Goal: Navigation & Orientation: Find specific page/section

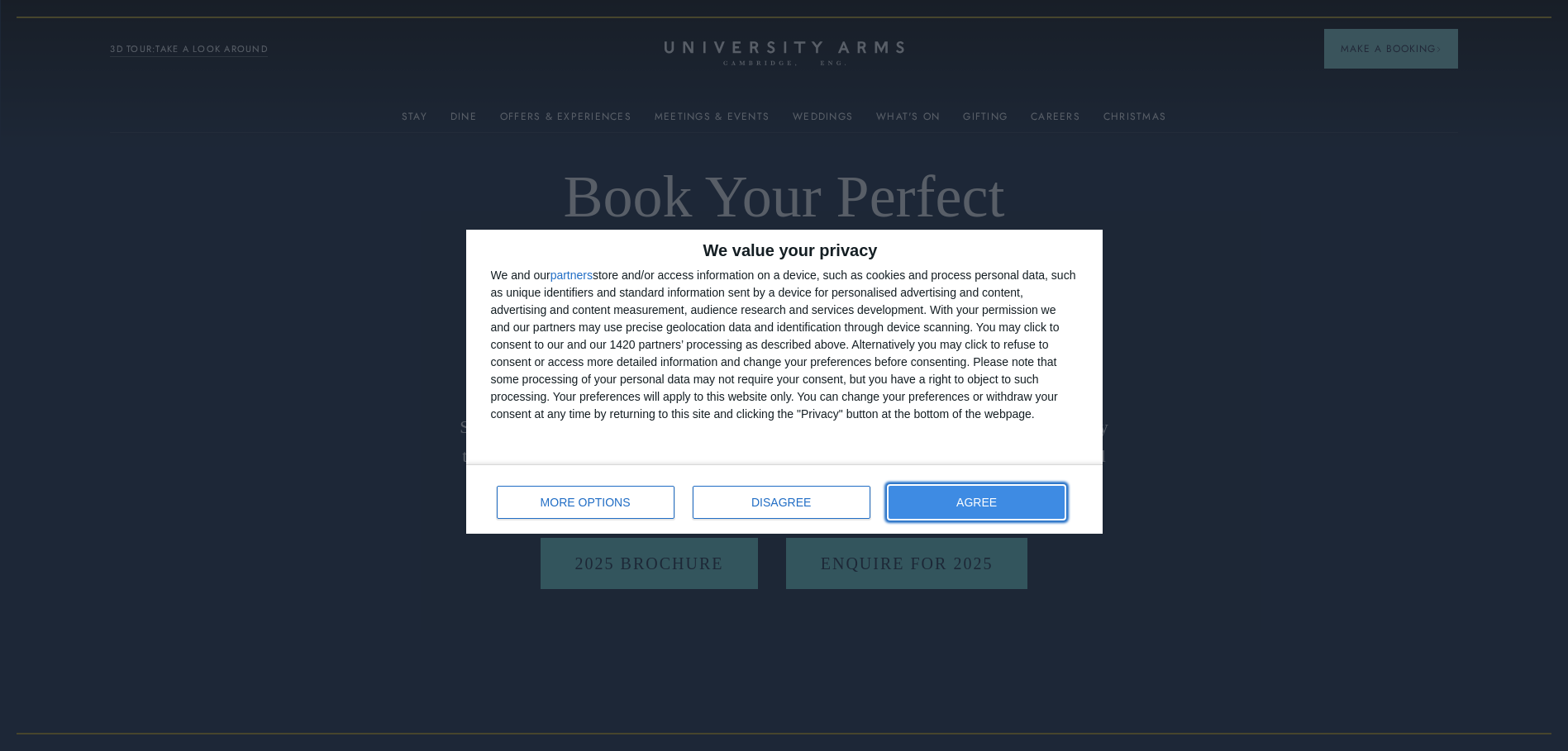
click at [1008, 496] on button "AGREE" at bounding box center [977, 502] width 177 height 33
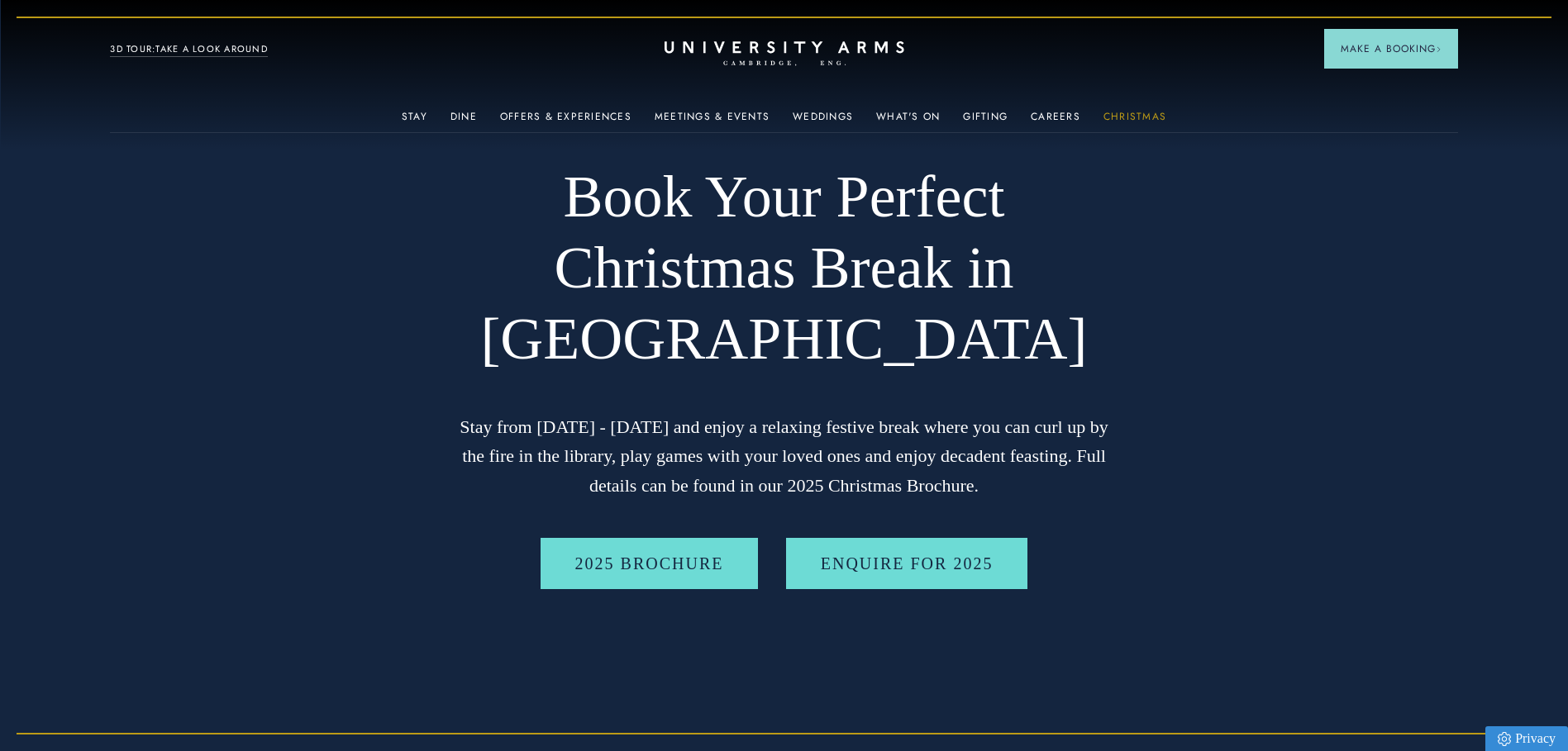
click at [1152, 110] on link "Christmas" at bounding box center [1134, 121] width 63 height 22
click at [590, 110] on link "Offers & Experiences" at bounding box center [566, 121] width 131 height 22
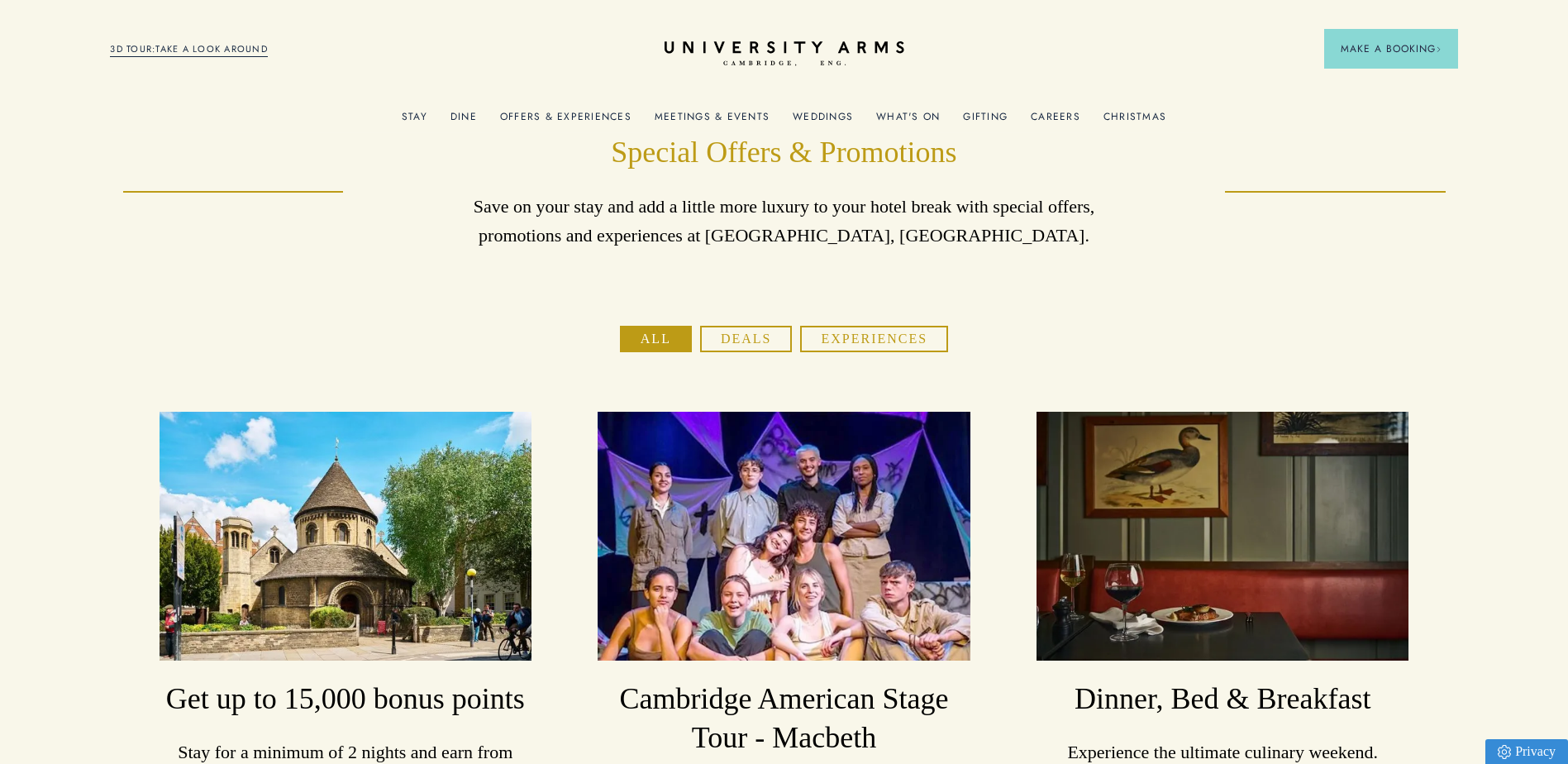
click at [1118, 117] on link "Christmas" at bounding box center [1134, 121] width 63 height 22
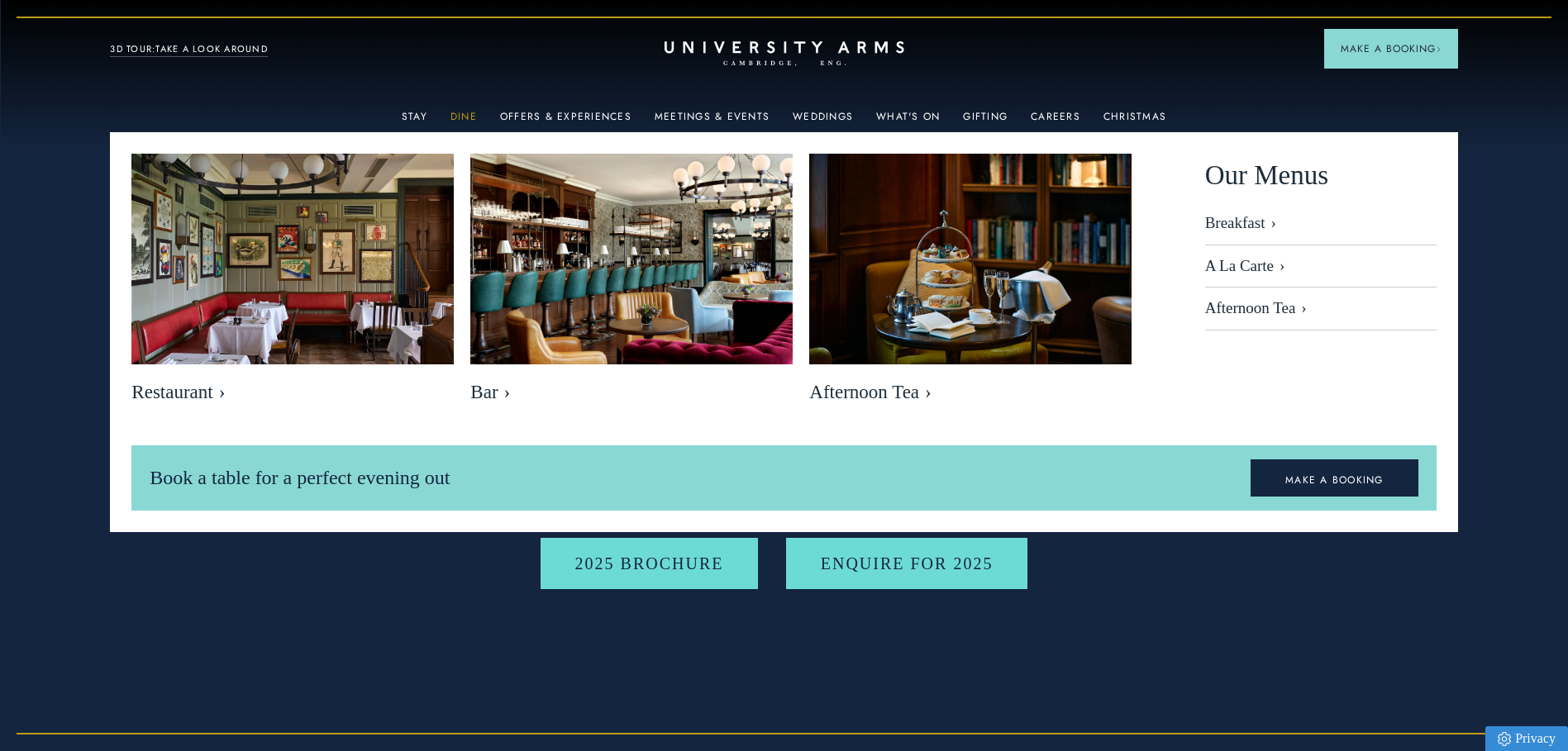
click at [467, 118] on link "Dine" at bounding box center [464, 121] width 27 height 22
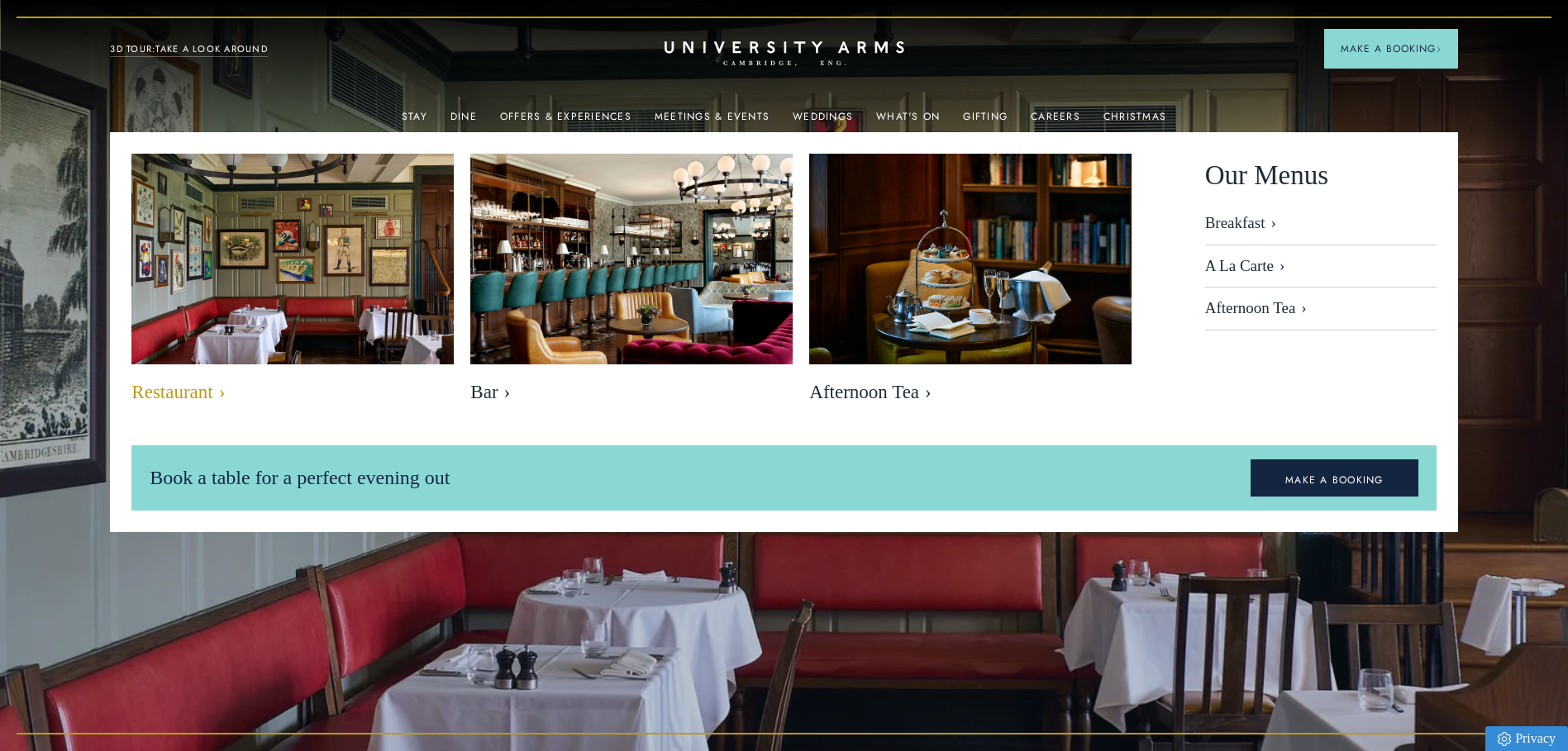
click at [267, 358] on img at bounding box center [293, 261] width 371 height 247
